Goal: Find specific page/section: Find specific page/section

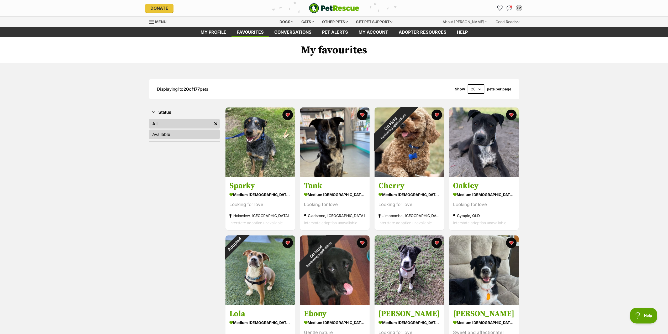
click at [166, 133] on link "Available" at bounding box center [184, 133] width 71 height 9
